Goal: Task Accomplishment & Management: Manage account settings

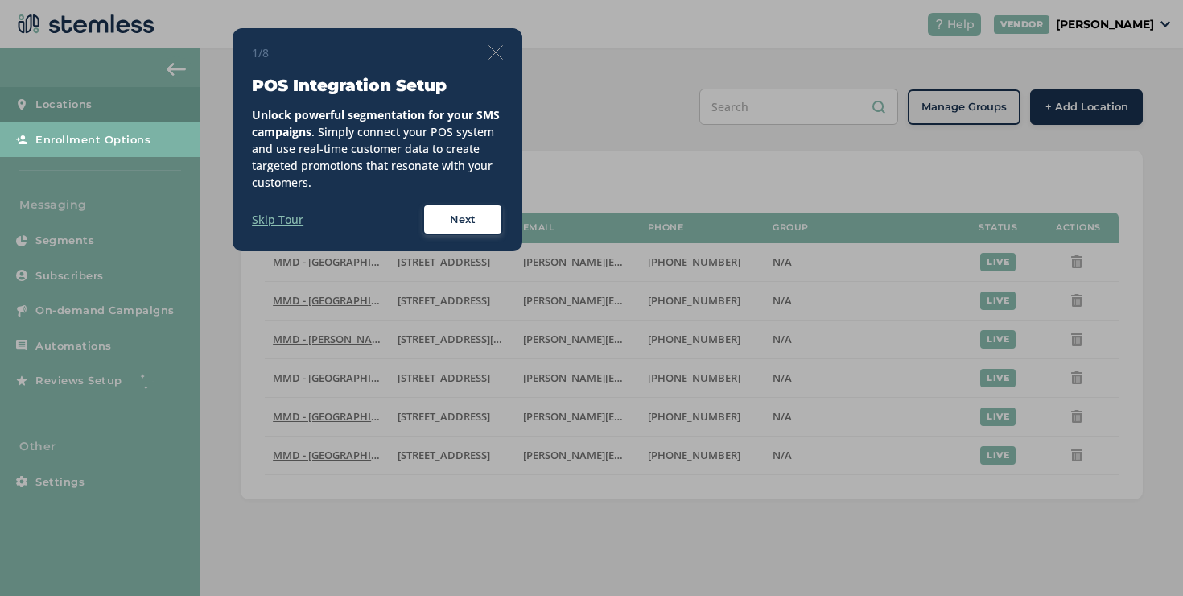
click at [459, 217] on span "Next" at bounding box center [463, 220] width 26 height 16
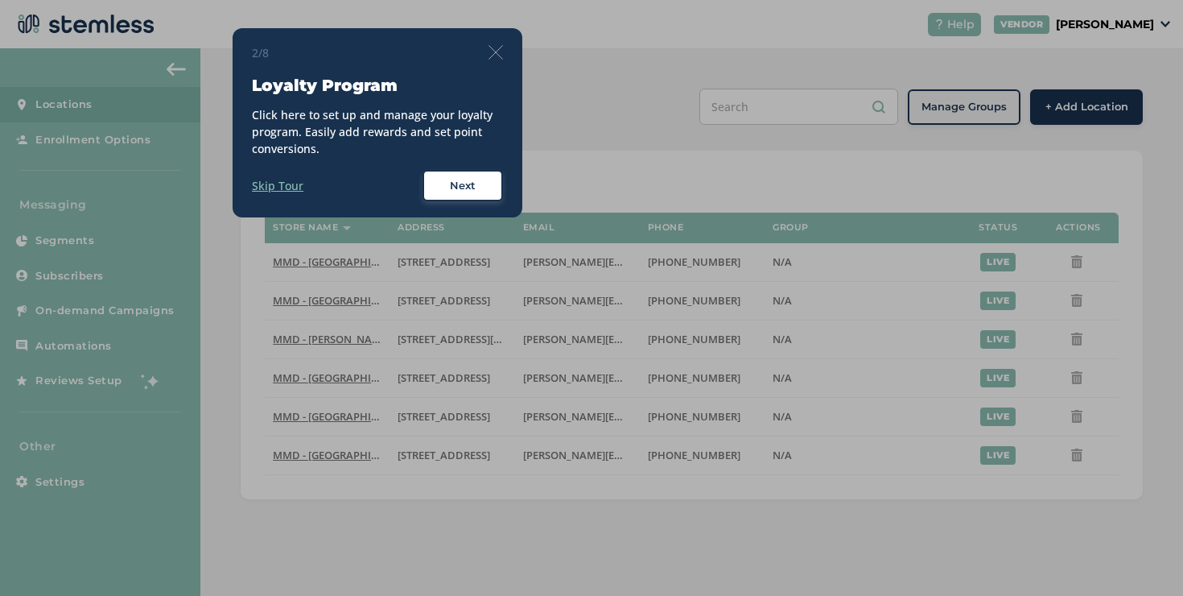
click at [495, 59] on img at bounding box center [496, 52] width 14 height 14
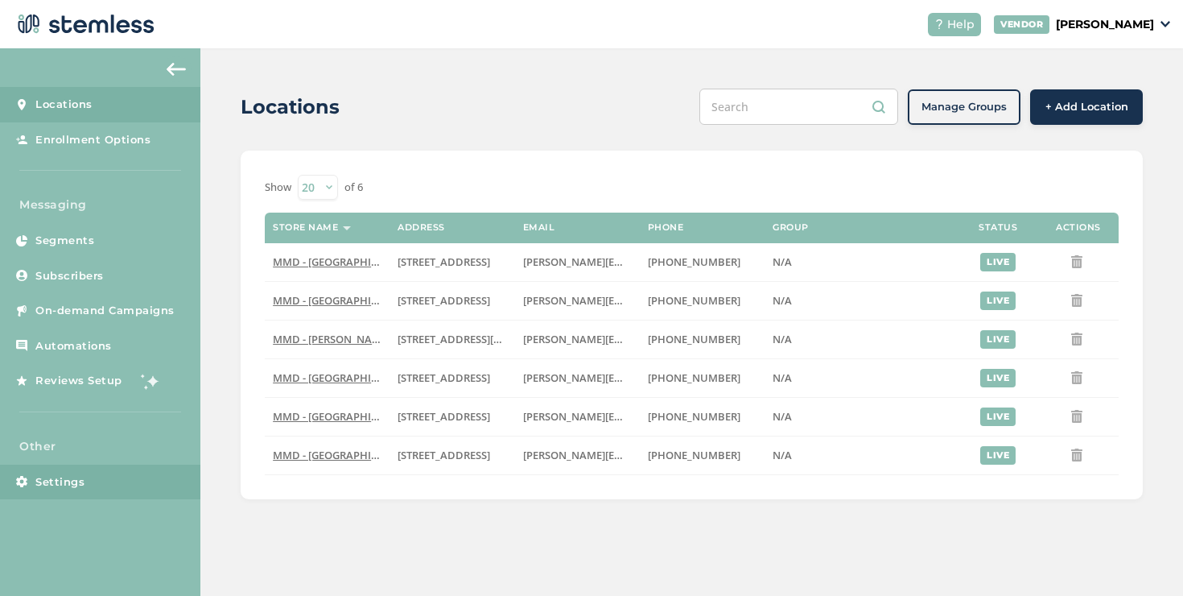
click at [160, 475] on link "Settings" at bounding box center [100, 481] width 200 height 35
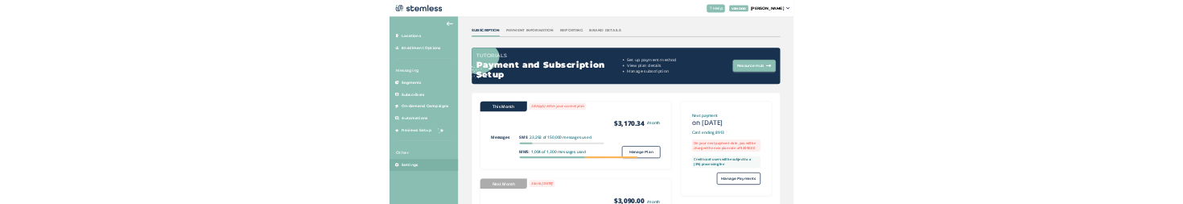
scroll to position [73, 0]
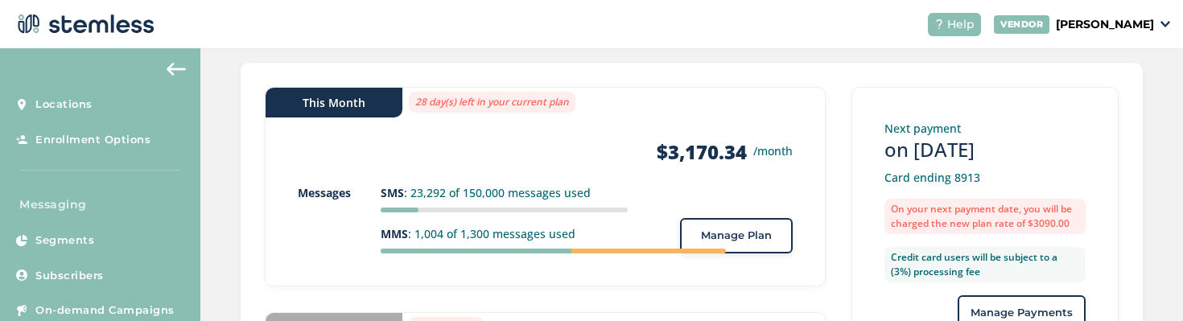
scroll to position [278, 0]
drag, startPoint x: 620, startPoint y: 207, endPoint x: 423, endPoint y: 214, distance: 196.5
click at [423, 203] on ul "SMS : 23,292 of 150,000 messages used MMS : 1,004 of 1,300 messages used" at bounding box center [504, 218] width 247 height 69
click at [338, 200] on p "Messages" at bounding box center [339, 192] width 82 height 17
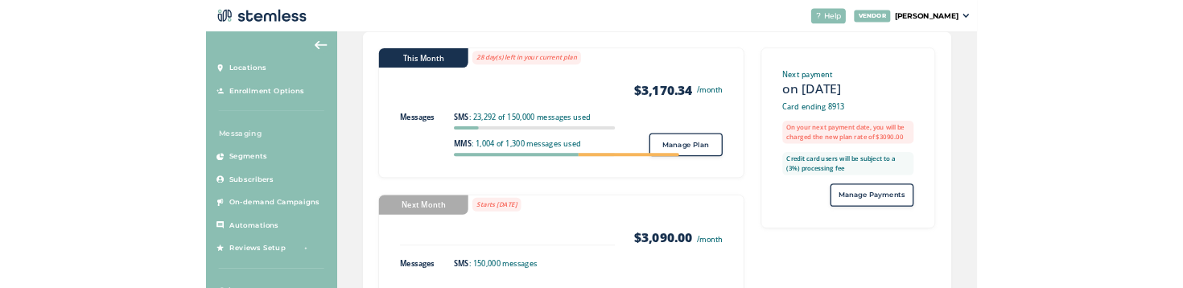
scroll to position [282, 0]
